Goal: Task Accomplishment & Management: Complete application form

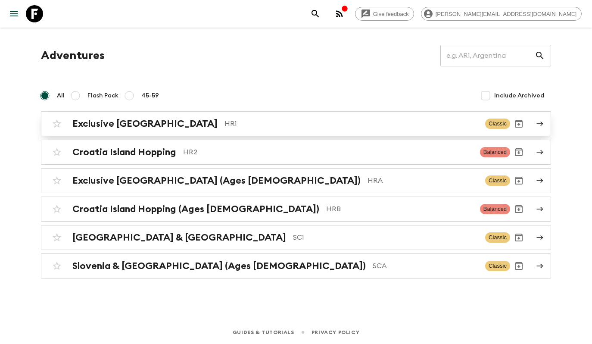
click at [145, 125] on h2 "Exclusive [GEOGRAPHIC_DATA]" at bounding box center [144, 123] width 145 height 11
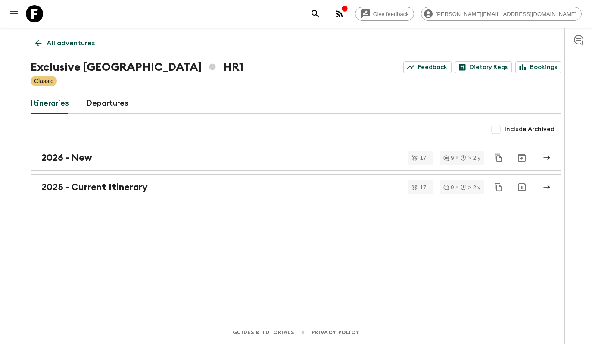
click at [46, 42] on link "All adventures" at bounding box center [65, 42] width 69 height 17
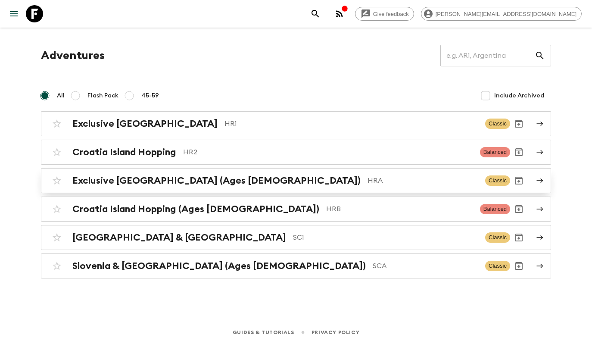
click at [208, 176] on h2 "Exclusive [GEOGRAPHIC_DATA] (Ages [DEMOGRAPHIC_DATA])" at bounding box center [216, 180] width 288 height 11
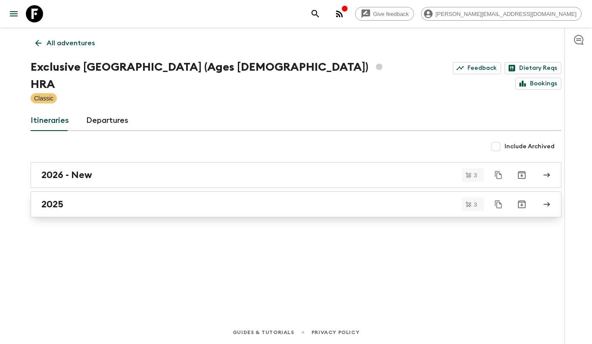
click at [93, 199] on div "2025" at bounding box center [287, 204] width 493 height 11
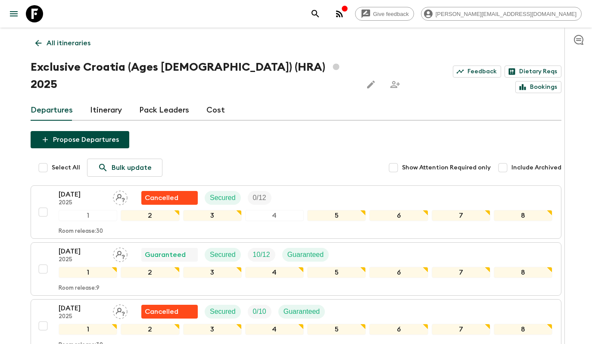
click at [186, 100] on div "Departures Itinerary Pack Leaders Cost" at bounding box center [296, 110] width 531 height 21
click at [168, 100] on link "Pack Leaders" at bounding box center [164, 110] width 50 height 21
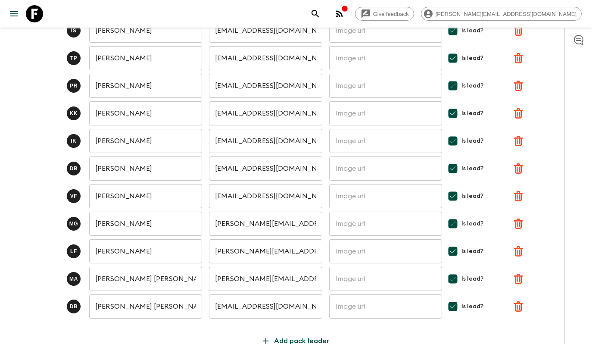
scroll to position [183, 0]
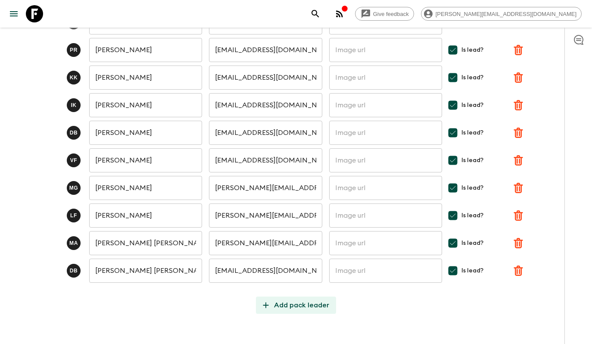
click at [282, 300] on p "Add pack leader" at bounding box center [301, 305] width 55 height 10
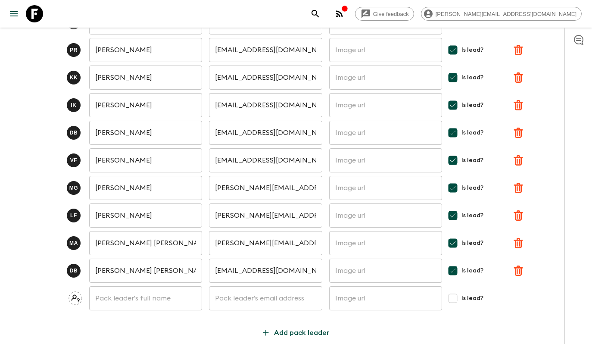
click at [159, 286] on input "text" at bounding box center [145, 298] width 113 height 24
type input "[PERSON_NAME]"
click at [244, 290] on input "text" at bounding box center [265, 298] width 113 height 24
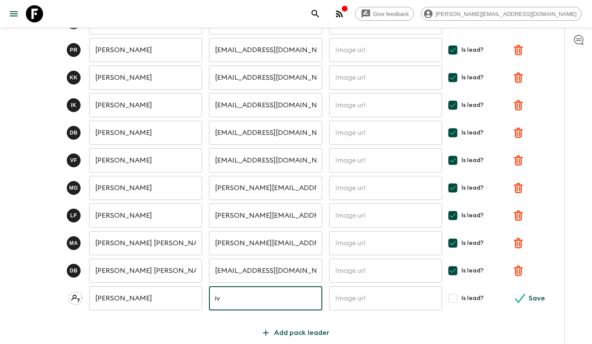
type input "ivica.buric@outdoorcroatia.com"
click at [455, 289] on input "Is lead?" at bounding box center [452, 297] width 17 height 17
checkbox input "true"
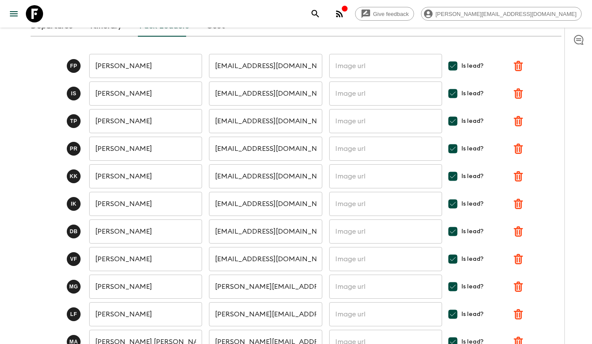
scroll to position [210, 0]
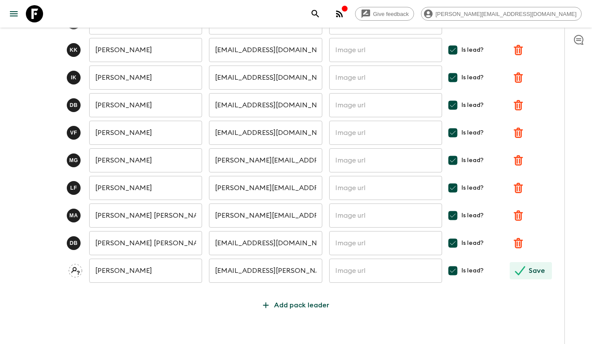
click at [535, 265] on p "Save" at bounding box center [537, 270] width 16 height 10
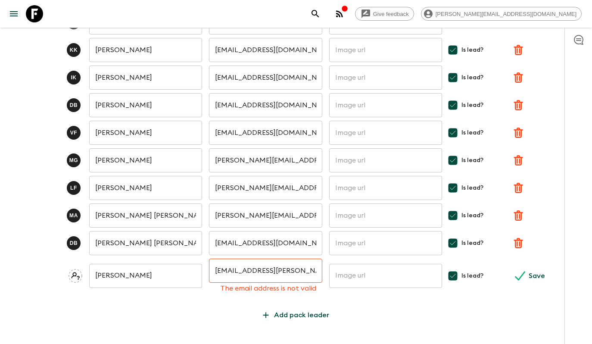
click at [264, 258] on input "ivica.buric@outdoorcroatia.com" at bounding box center [265, 270] width 113 height 24
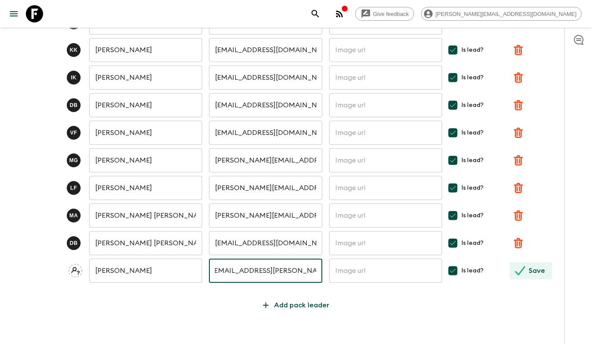
type input "ivica.buric@outdoorcroatia.com"
click at [527, 262] on button "Save" at bounding box center [531, 270] width 42 height 17
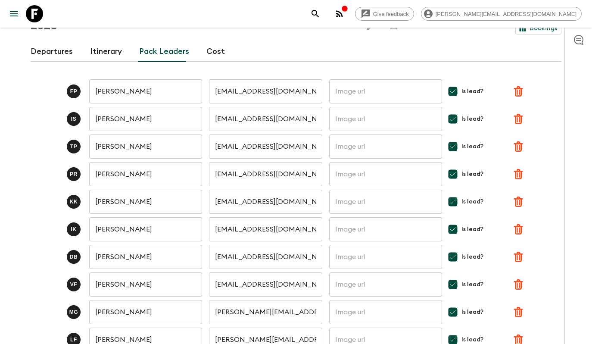
scroll to position [0, 0]
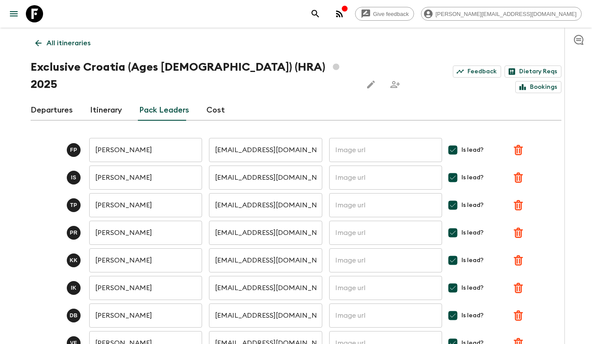
click at [48, 100] on link "Departures" at bounding box center [52, 110] width 42 height 21
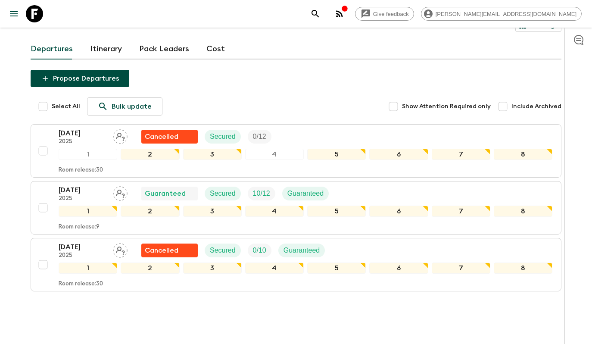
scroll to position [70, 0]
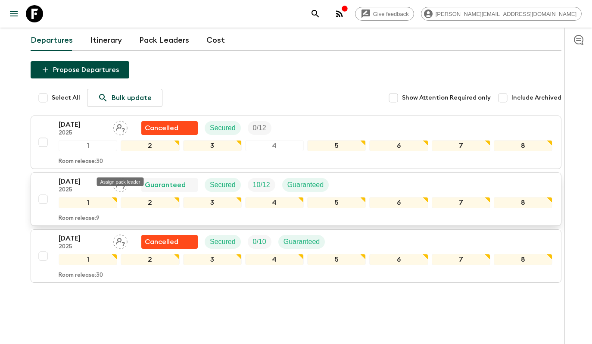
click at [119, 177] on icon "Assign pack leader" at bounding box center [120, 184] width 15 height 15
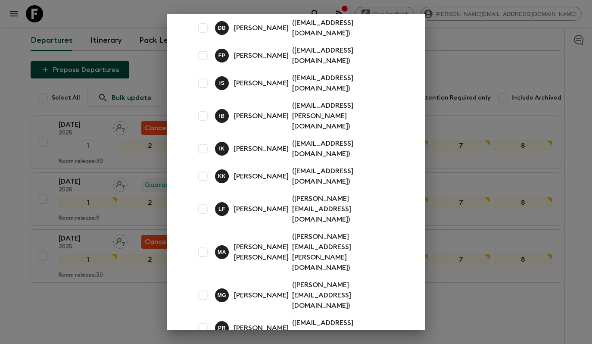
scroll to position [54, 0]
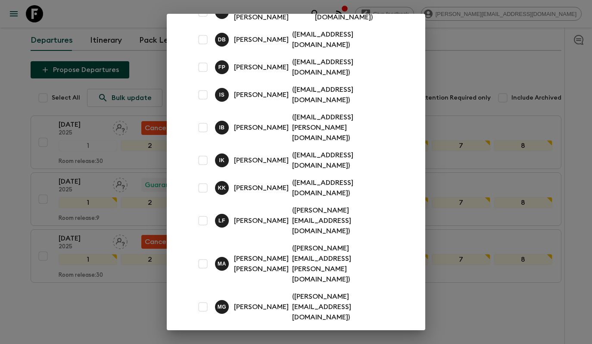
click at [207, 119] on input "checkbox" at bounding box center [202, 127] width 17 height 17
checkbox input "true"
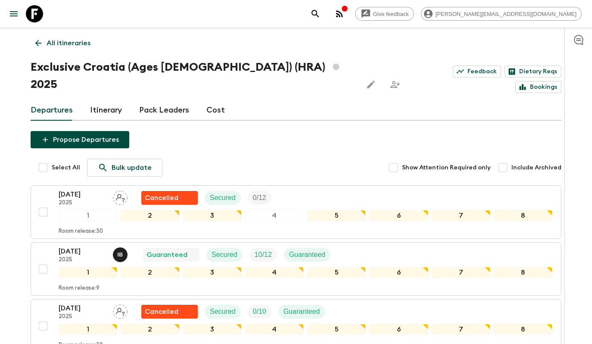
click at [99, 100] on link "Itinerary" at bounding box center [106, 110] width 32 height 21
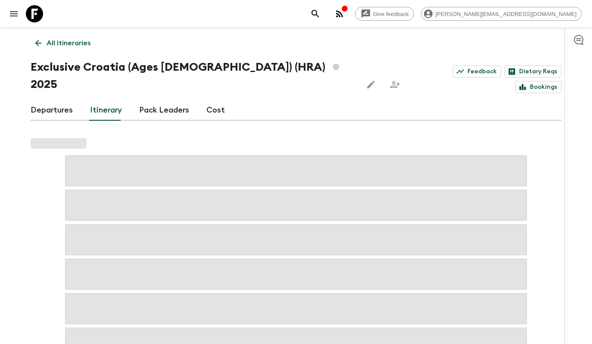
click at [64, 41] on p "All itineraries" at bounding box center [69, 43] width 44 height 10
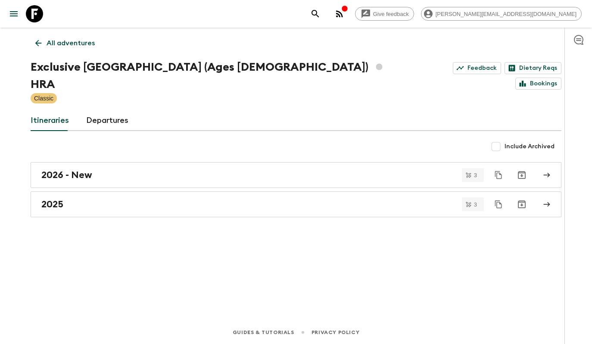
click at [64, 41] on p "All adventures" at bounding box center [71, 43] width 48 height 10
